Goal: Transaction & Acquisition: Book appointment/travel/reservation

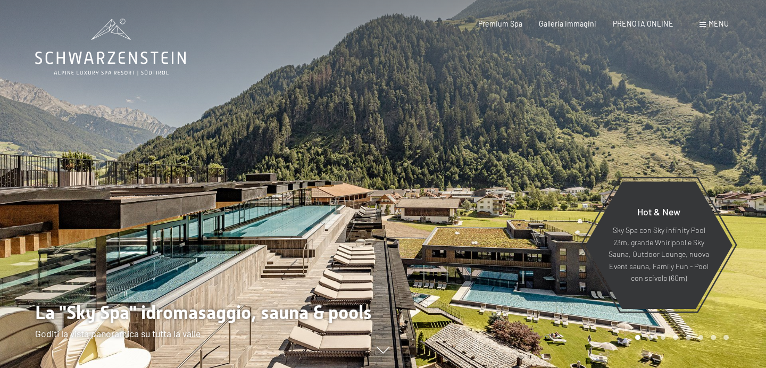
click at [651, 29] on div "Prenotazione Richiesta Premium Spa Galleria immagini PRENOTA ONLINE Menu DE IT …" at bounding box center [586, 24] width 283 height 11
click at [654, 24] on span "PRENOTA ONLINE" at bounding box center [643, 22] width 61 height 9
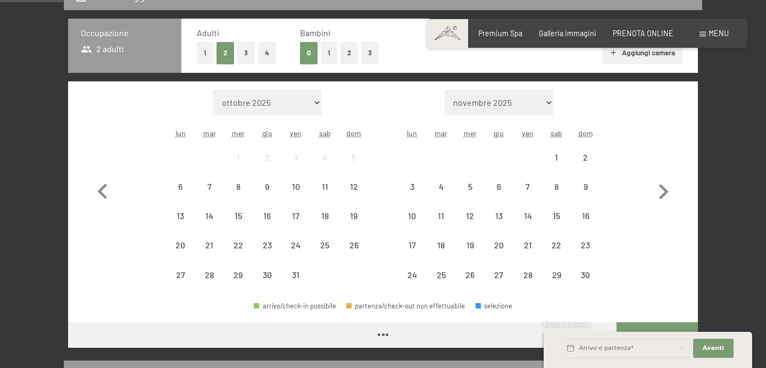
scroll to position [251, 0]
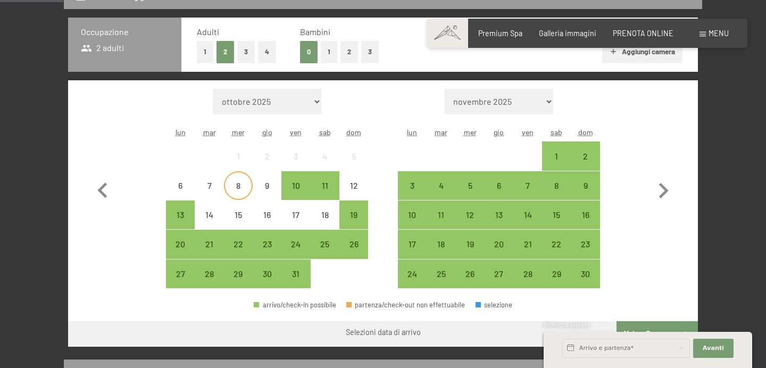
click at [234, 180] on div "8" at bounding box center [238, 185] width 27 height 27
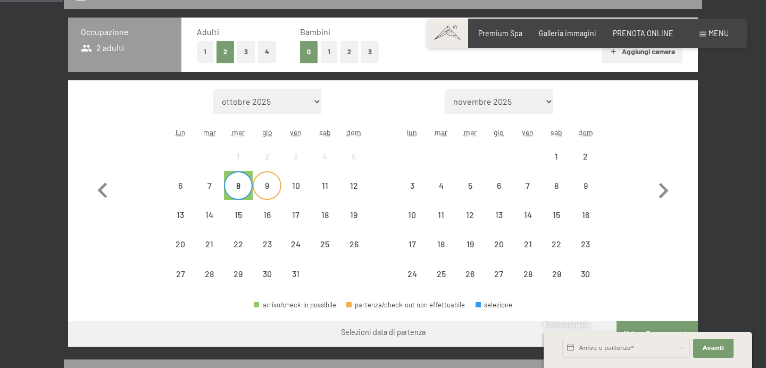
click at [270, 182] on div "9" at bounding box center [267, 194] width 27 height 27
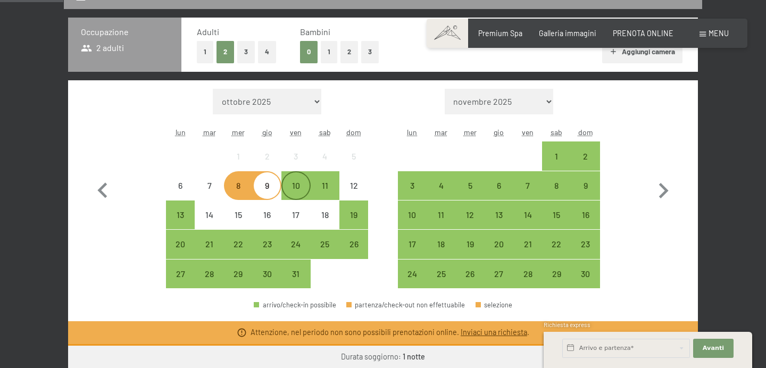
click at [288, 187] on div "10" at bounding box center [295, 194] width 27 height 27
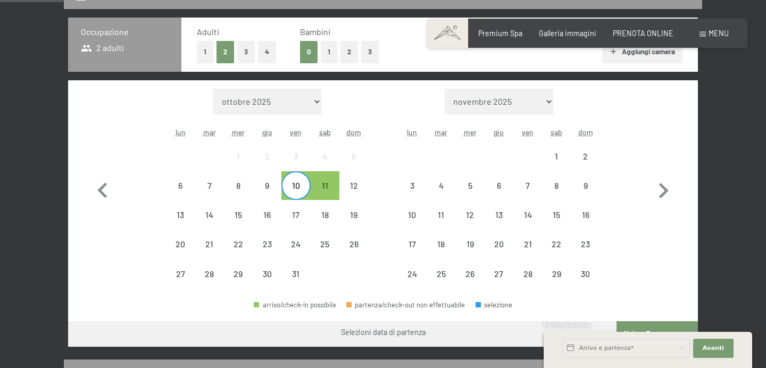
click at [339, 187] on div "12" at bounding box center [353, 185] width 29 height 29
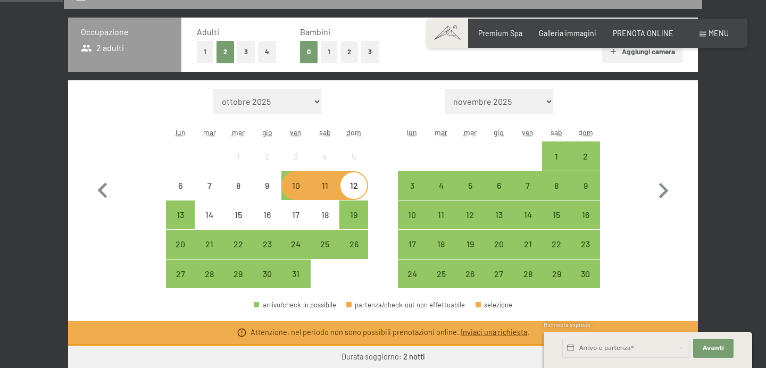
click at [294, 187] on div "10" at bounding box center [295, 194] width 27 height 27
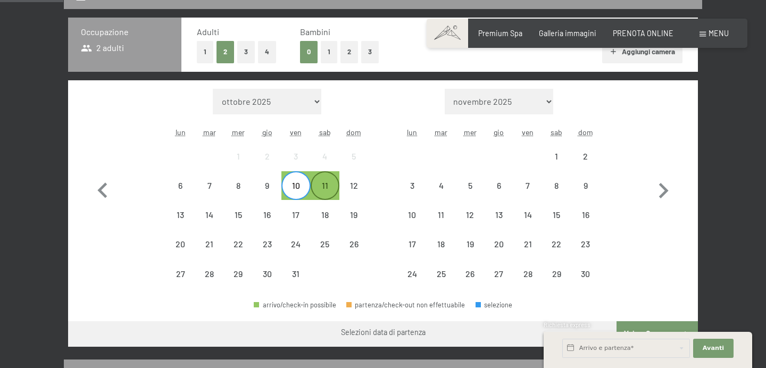
click at [330, 189] on div "11" at bounding box center [325, 194] width 27 height 27
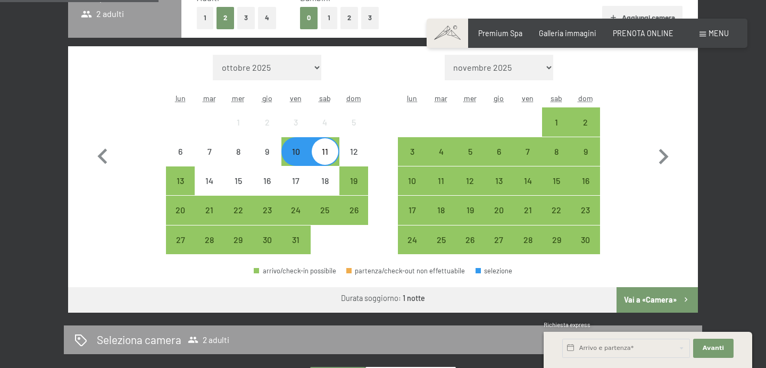
click at [661, 294] on button "Vai a «Camera»" at bounding box center [657, 300] width 81 height 26
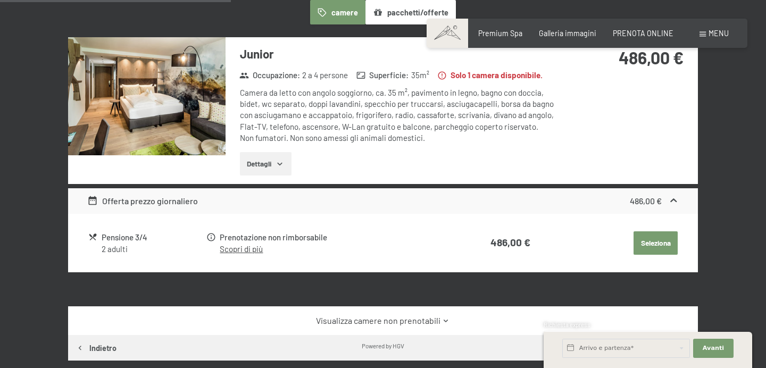
scroll to position [313, 0]
